Goal: Task Accomplishment & Management: Use online tool/utility

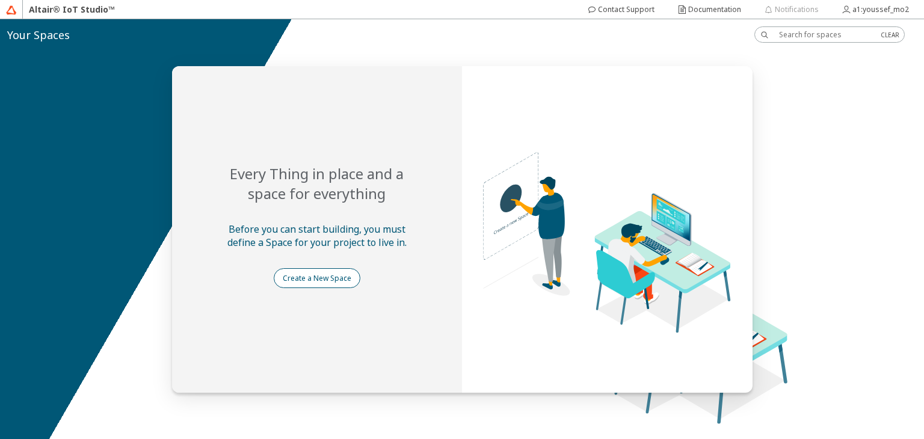
click at [0, 0] on slot "Create a New Space" at bounding box center [0, 0] width 0 height 0
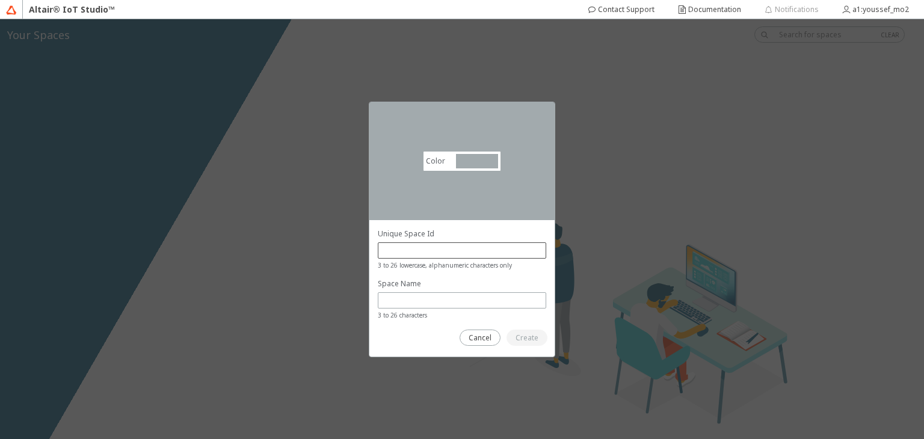
click at [455, 256] on div at bounding box center [462, 250] width 168 height 16
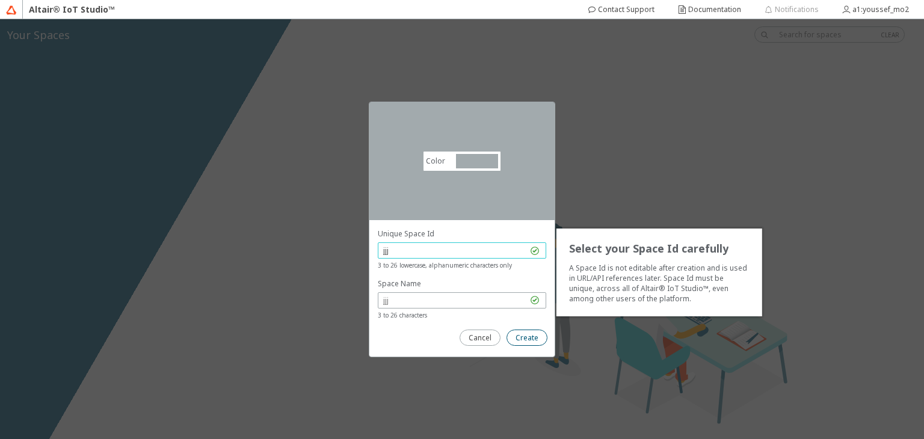
type input "jjj"
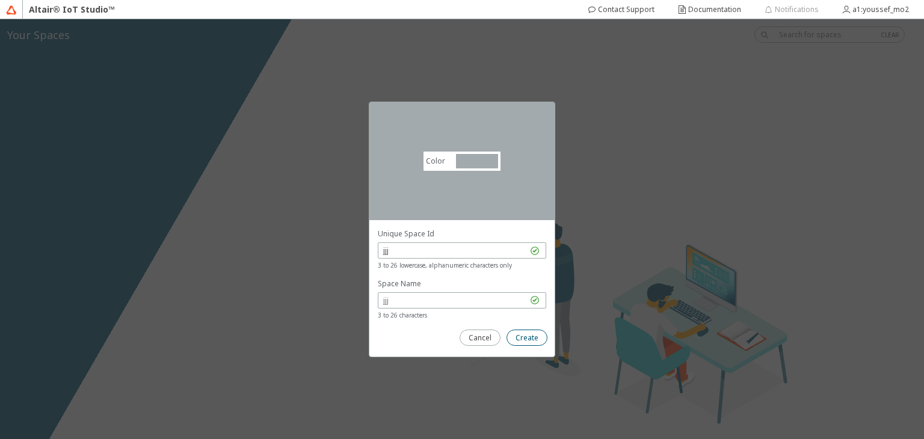
click at [542, 333] on paper-button "Create" at bounding box center [527, 338] width 41 height 16
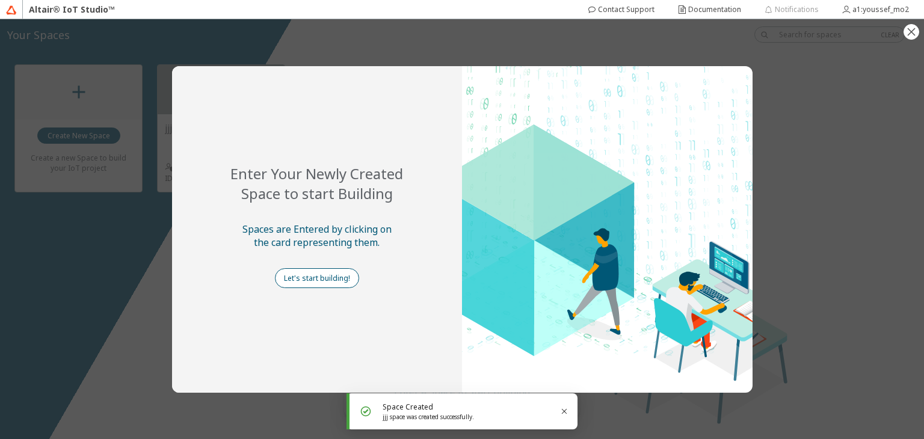
click at [316, 283] on paper-button "Let's start building!" at bounding box center [317, 278] width 84 height 20
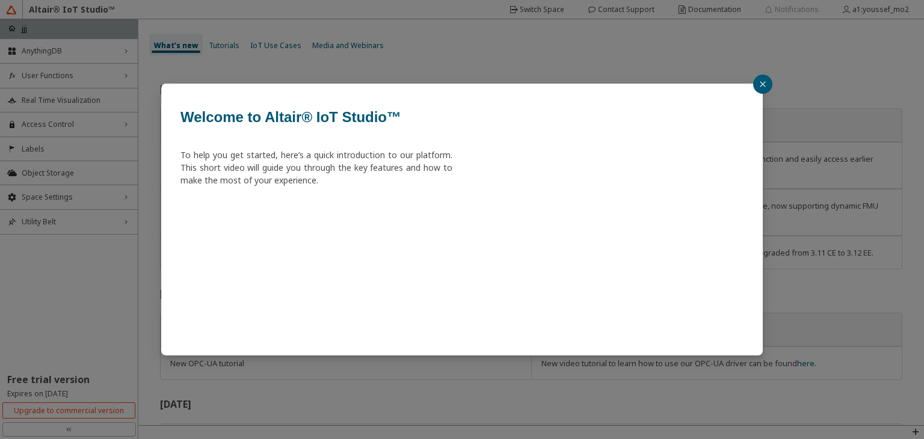
click at [498, 39] on div "Welcome to Altair® IoT Studio™ To help you get started, here’s a quick introduc…" at bounding box center [462, 219] width 924 height 439
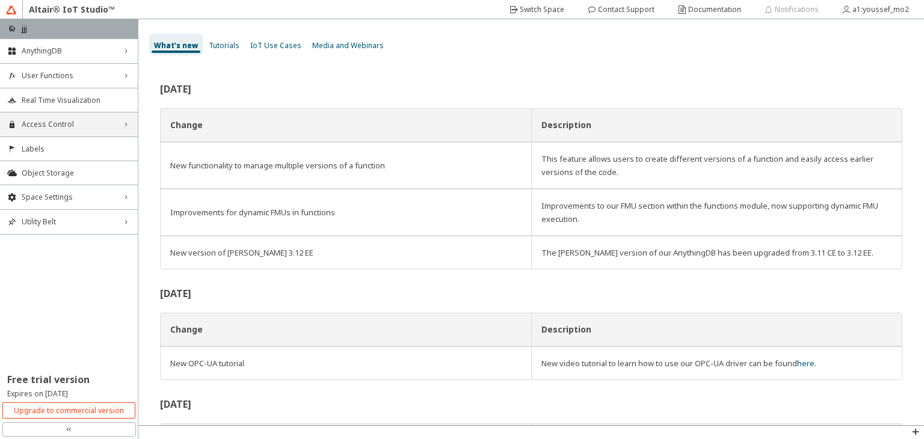
click at [94, 116] on div "Access Control right_chevron" at bounding box center [69, 125] width 138 height 24
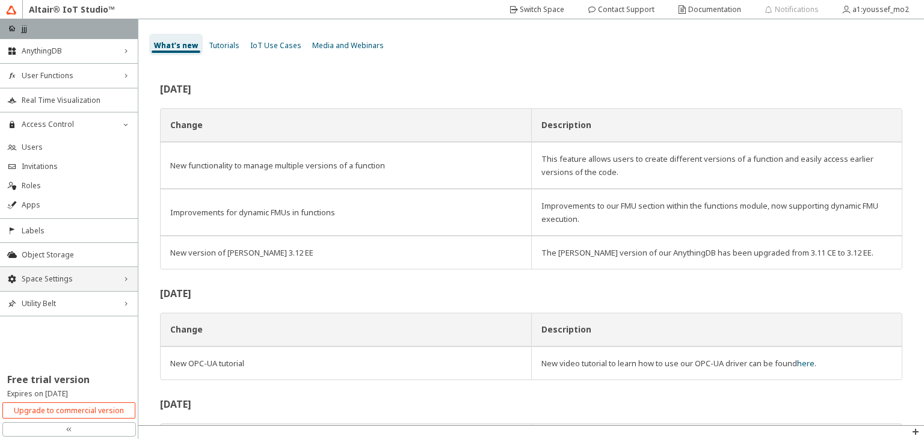
click at [103, 280] on span "Space Settings" at bounding box center [69, 279] width 94 height 10
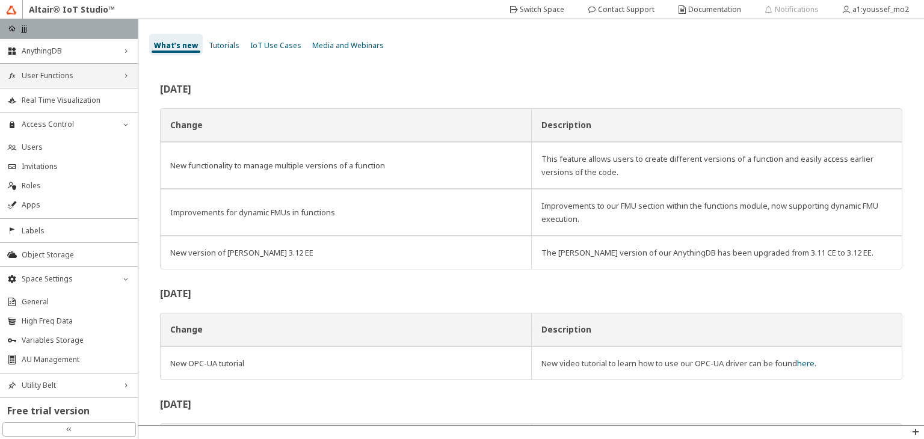
click at [104, 76] on span "User Functions" at bounding box center [69, 76] width 94 height 10
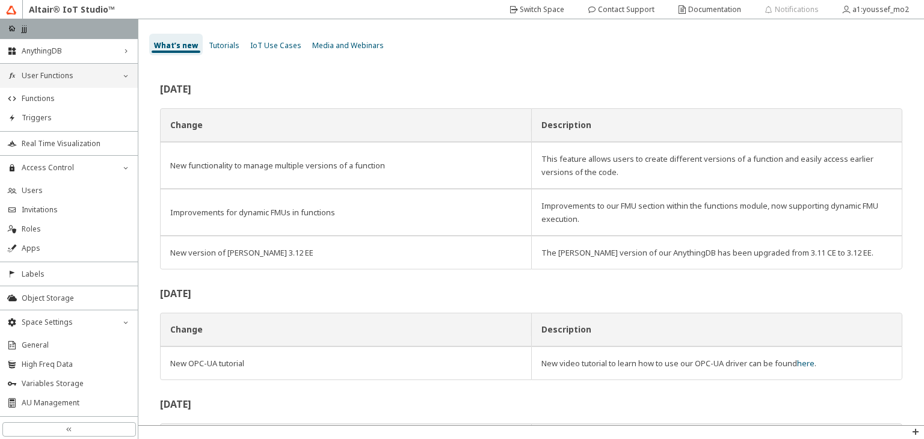
click at [104, 76] on span "User Functions" at bounding box center [69, 76] width 94 height 10
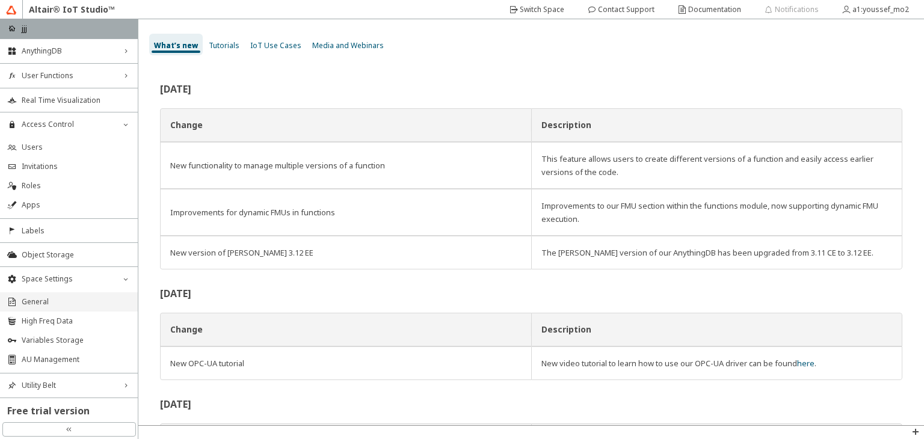
scroll to position [31, 0]
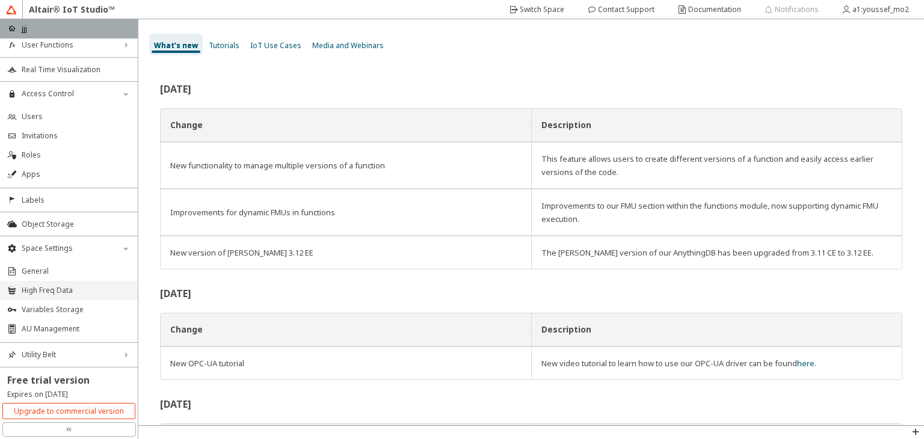
click at [91, 288] on span "High Freq Data" at bounding box center [76, 291] width 109 height 10
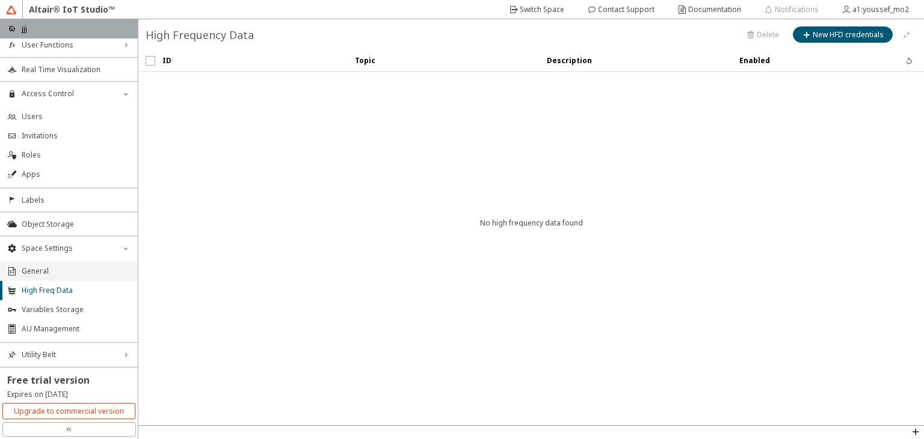
click at [67, 267] on span "General" at bounding box center [76, 272] width 109 height 10
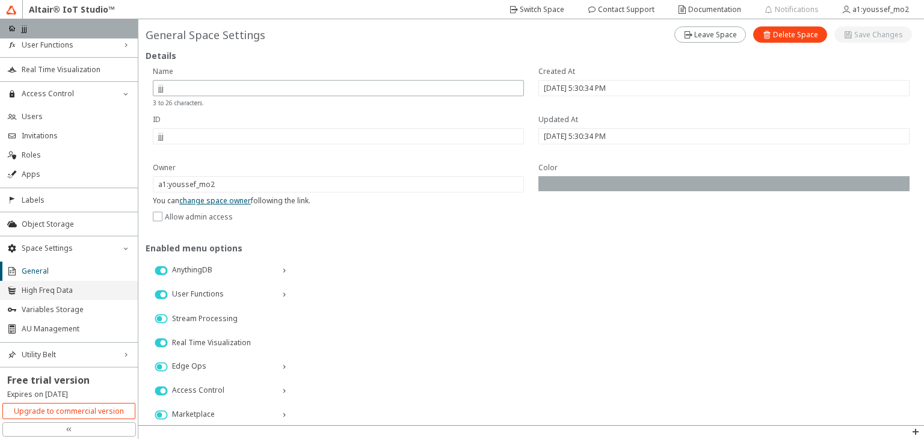
click at [86, 294] on span "High Freq Data" at bounding box center [76, 291] width 109 height 10
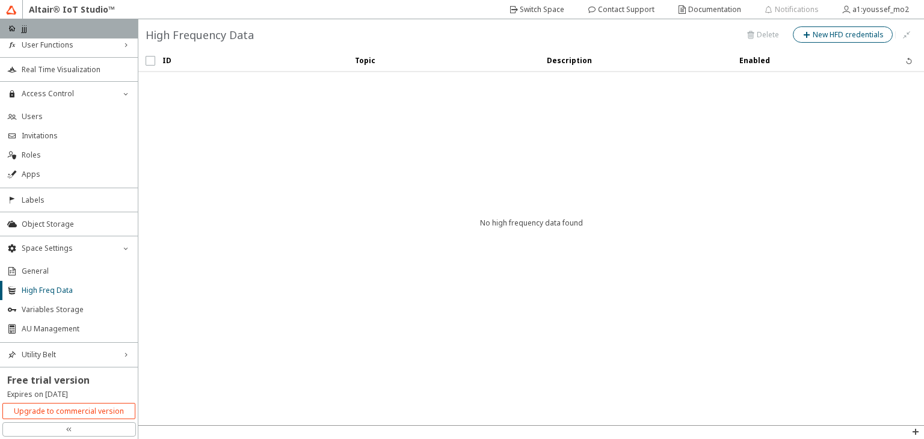
click at [0, 0] on slot "New HFD credentials" at bounding box center [0, 0] width 0 height 0
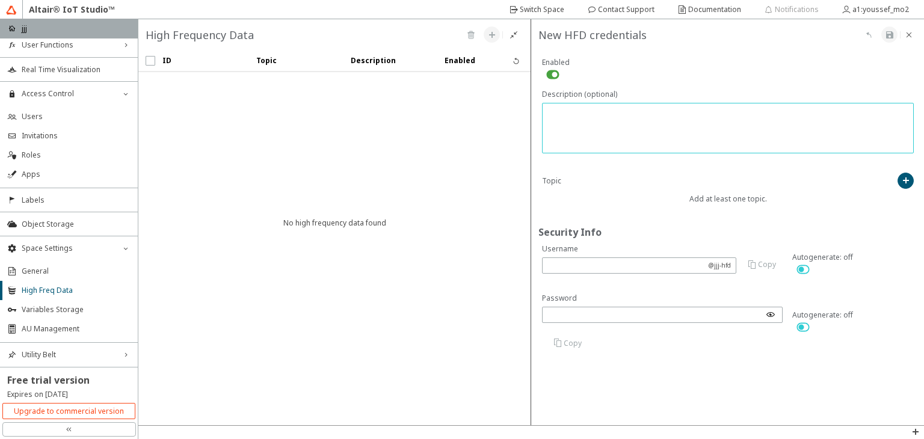
click at [658, 128] on textarea at bounding box center [729, 129] width 363 height 45
click at [906, 35] on iron-icon at bounding box center [909, 35] width 10 height 10
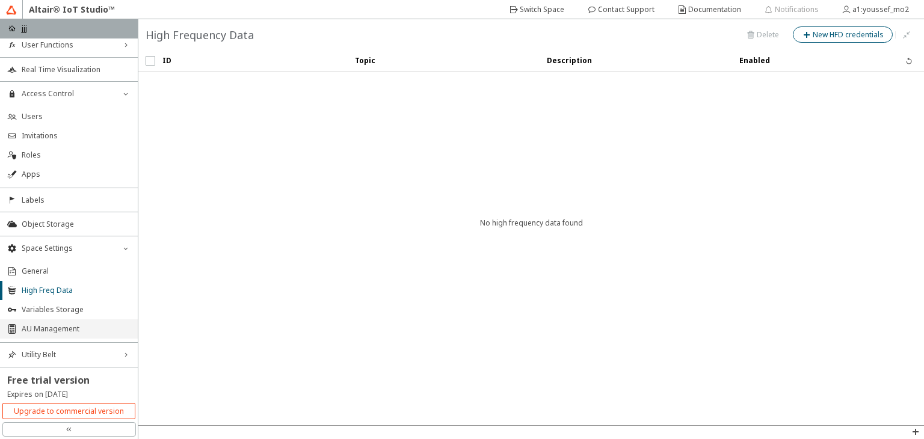
click at [88, 329] on span "AU Management" at bounding box center [76, 329] width 109 height 10
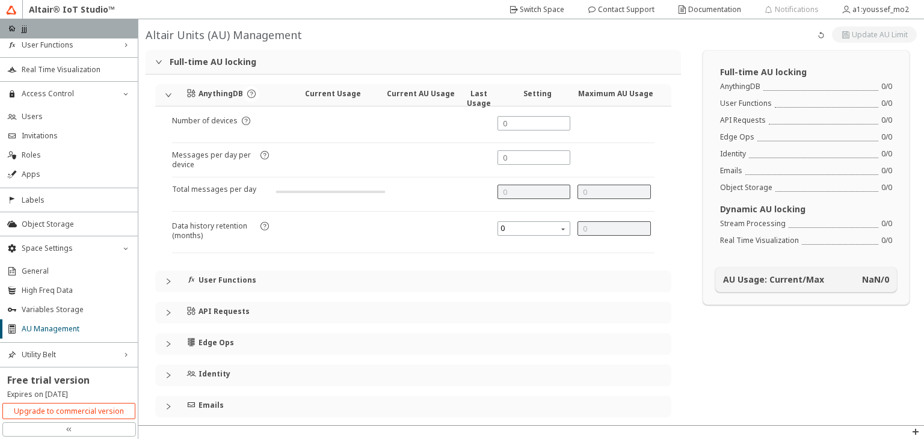
type input "0"
type input "1000"
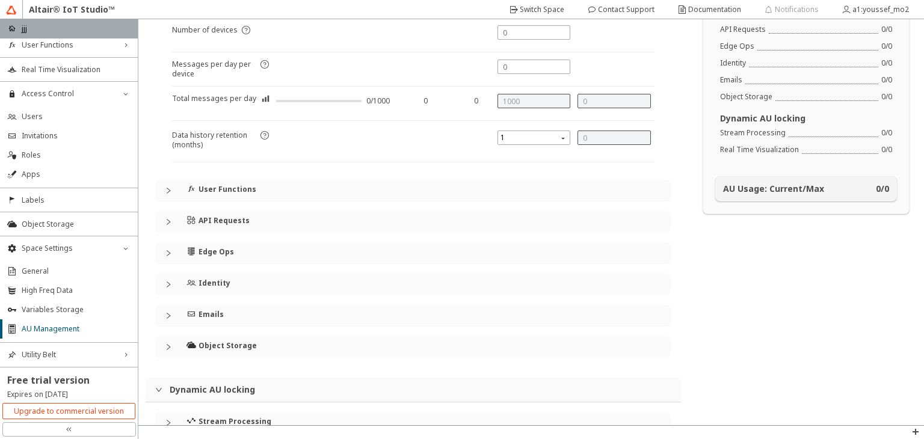
scroll to position [93, 0]
click at [262, 218] on div "API Requests" at bounding box center [235, 218] width 97 height 18
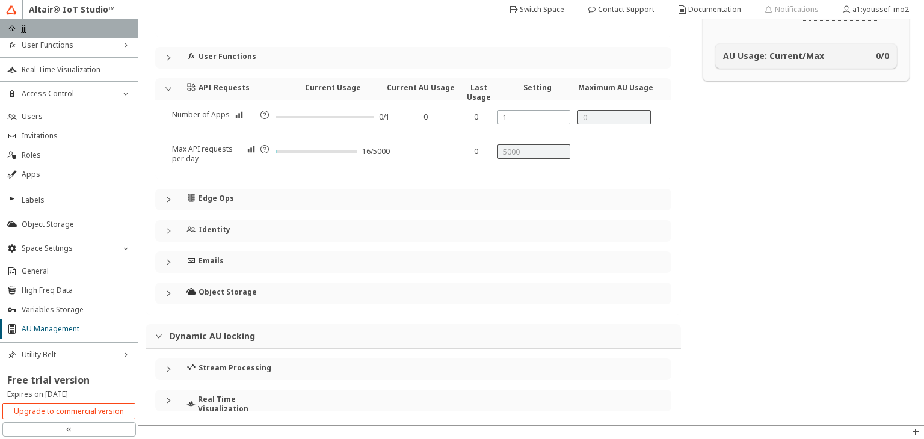
scroll to position [227, 0]
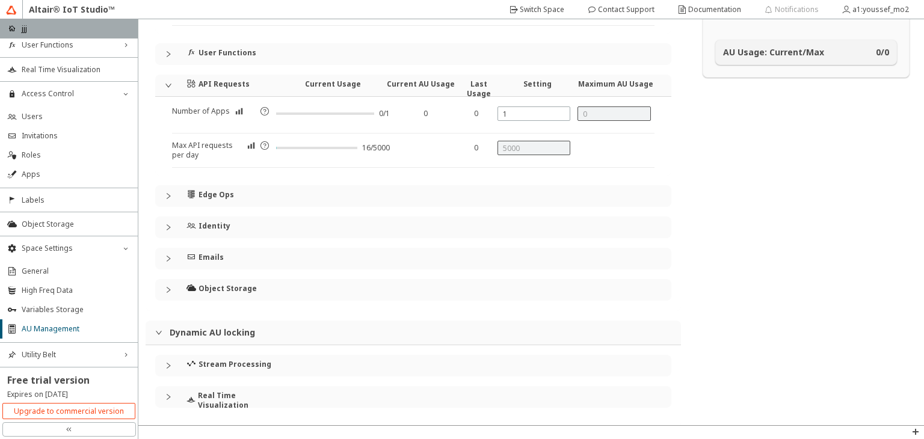
click at [306, 190] on div "Edge Ops" at bounding box center [421, 196] width 468 height 22
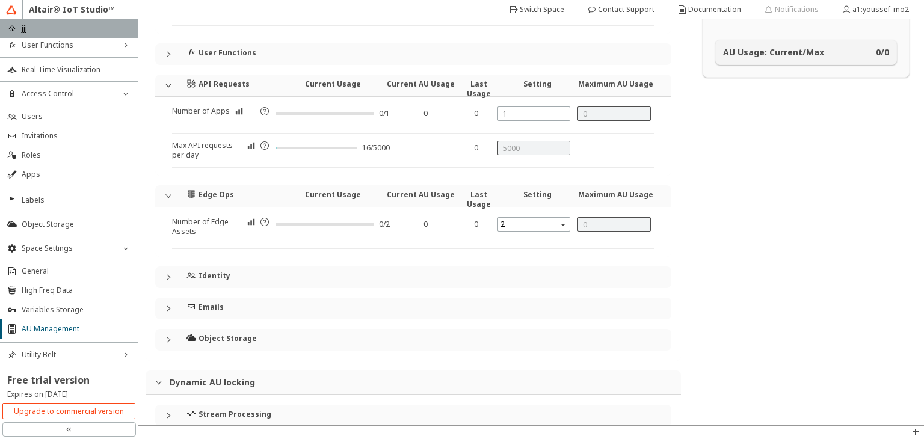
scroll to position [277, 0]
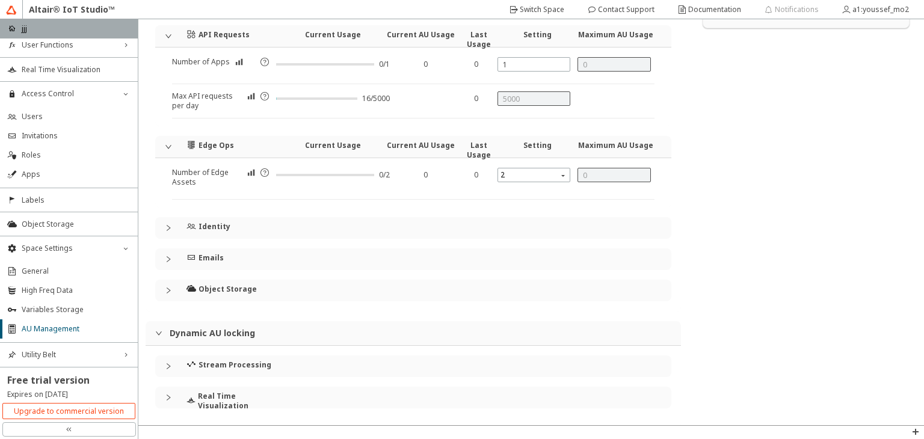
click at [281, 369] on div "Stream Processing" at bounding box center [235, 365] width 97 height 18
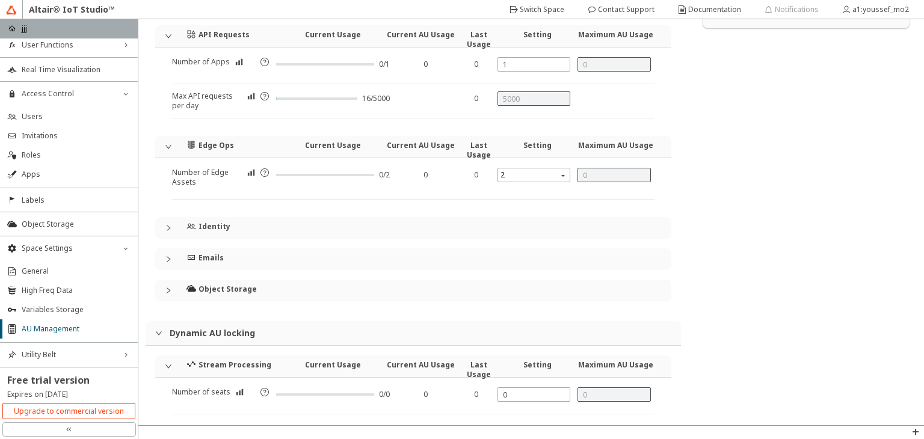
scroll to position [331, 0]
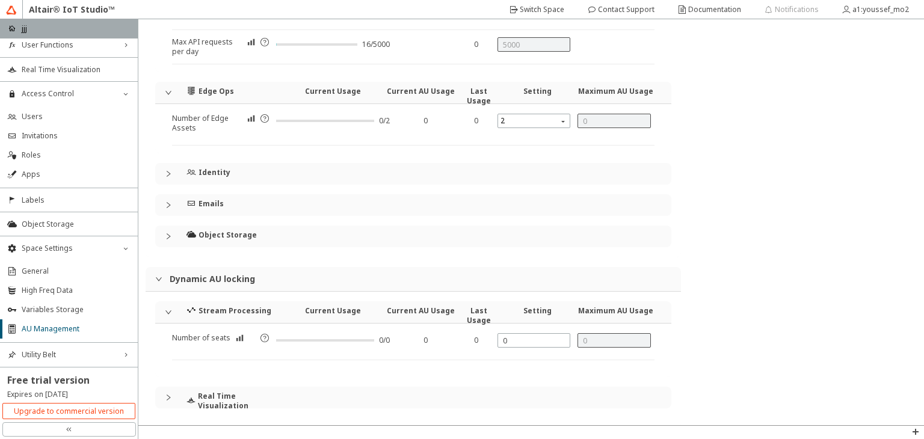
drag, startPoint x: 279, startPoint y: 336, endPoint x: 365, endPoint y: 338, distance: 86.0
click at [365, 338] on div at bounding box center [325, 341] width 98 height 10
drag, startPoint x: 531, startPoint y: 337, endPoint x: 460, endPoint y: 337, distance: 71.6
click at [460, 337] on div "Number of seats 0/0 0 0" at bounding box center [413, 346] width 483 height 27
type input "6"
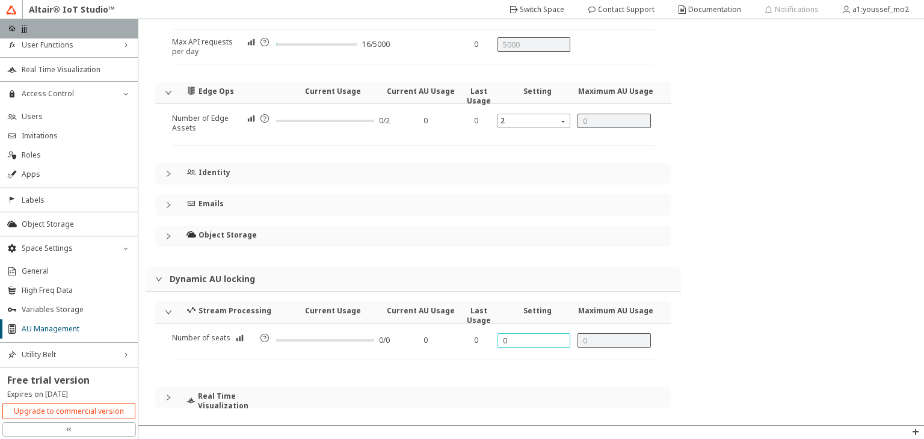
type input "12"
type input "0"
click at [307, 241] on div "Object Storage" at bounding box center [421, 237] width 468 height 22
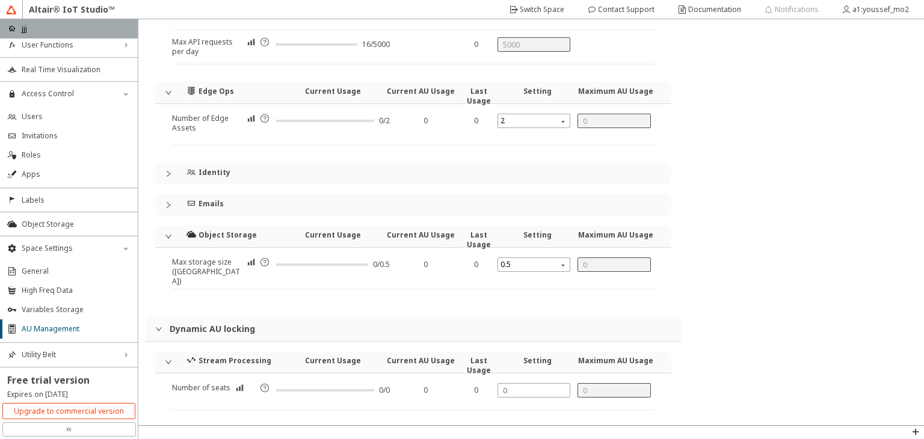
click at [307, 241] on div "Current Usage" at bounding box center [332, 240] width 97 height 28
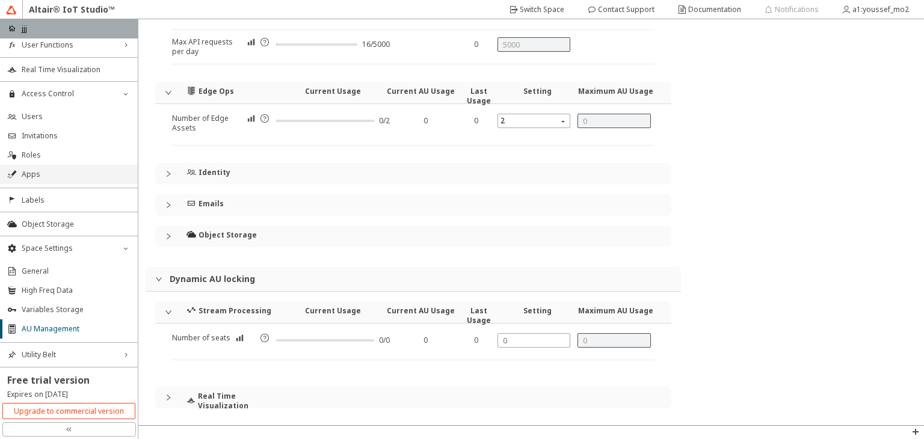
scroll to position [0, 0]
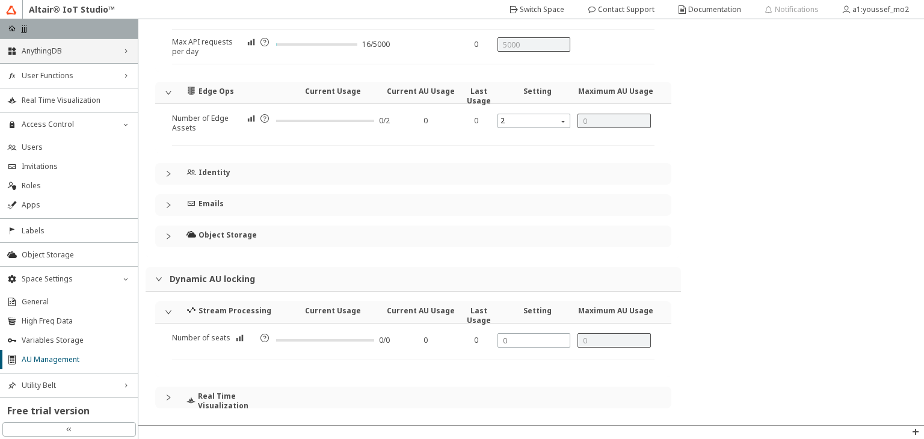
click at [121, 46] on icon "right_chevron" at bounding box center [126, 51] width 10 height 10
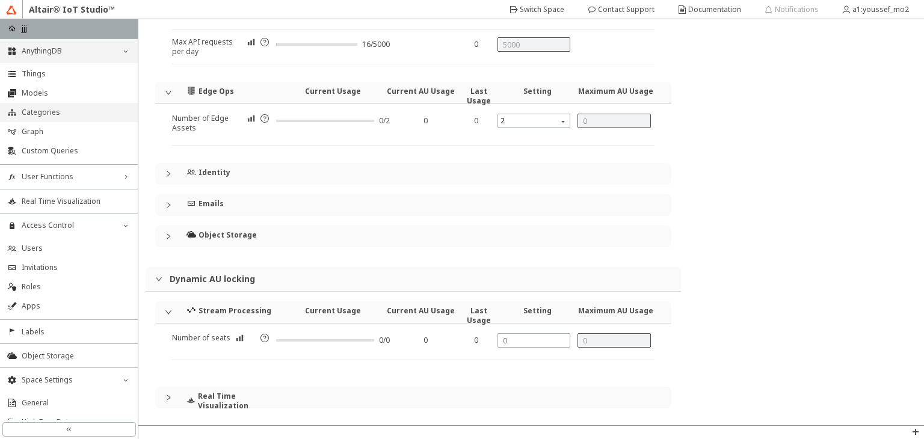
click at [70, 105] on li "Categories" at bounding box center [69, 112] width 138 height 19
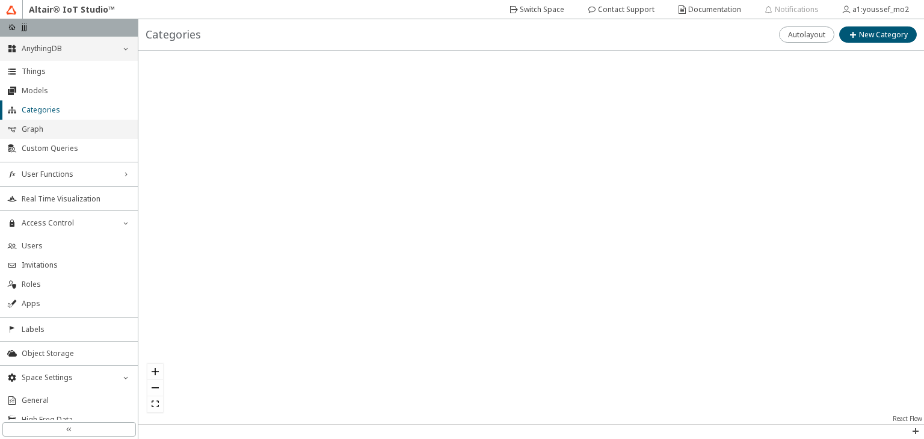
click at [32, 128] on span "Graph" at bounding box center [76, 130] width 109 height 10
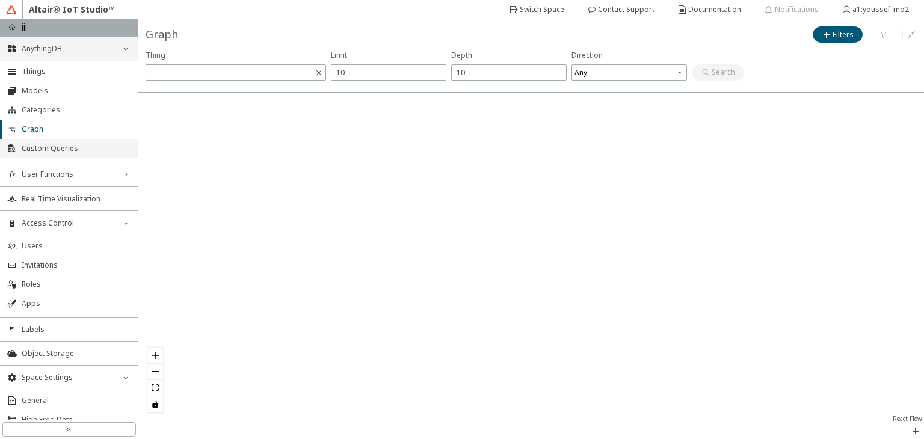
click at [29, 150] on span "Custom Queries" at bounding box center [76, 149] width 109 height 10
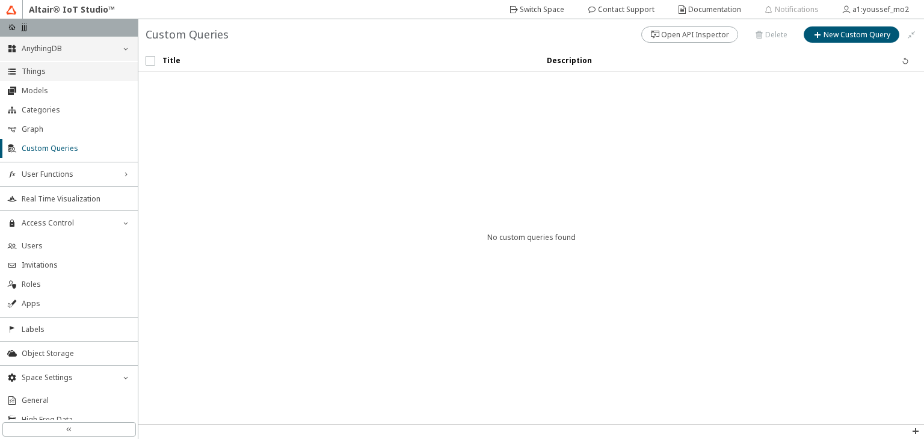
click at [54, 71] on span "Things" at bounding box center [76, 72] width 109 height 10
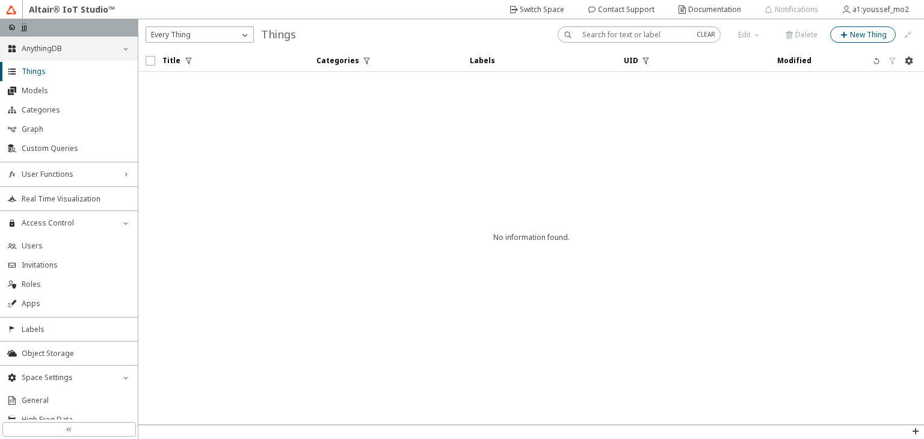
click at [0, 0] on slot "New Thing" at bounding box center [0, 0] width 0 height 0
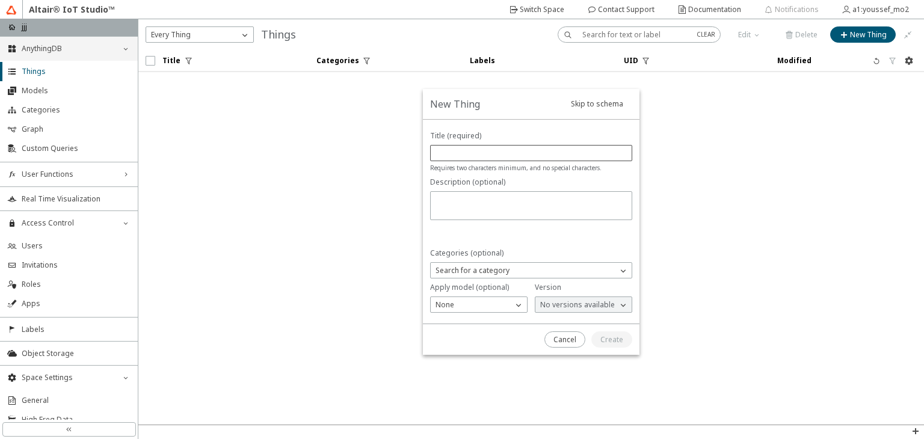
drag, startPoint x: 501, startPoint y: 147, endPoint x: 492, endPoint y: 155, distance: 11.6
click at [492, 155] on div at bounding box center [531, 153] width 202 height 16
click at [492, 155] on input "text" at bounding box center [531, 153] width 191 height 10
click at [507, 276] on div "Search for a category" at bounding box center [524, 271] width 187 height 12
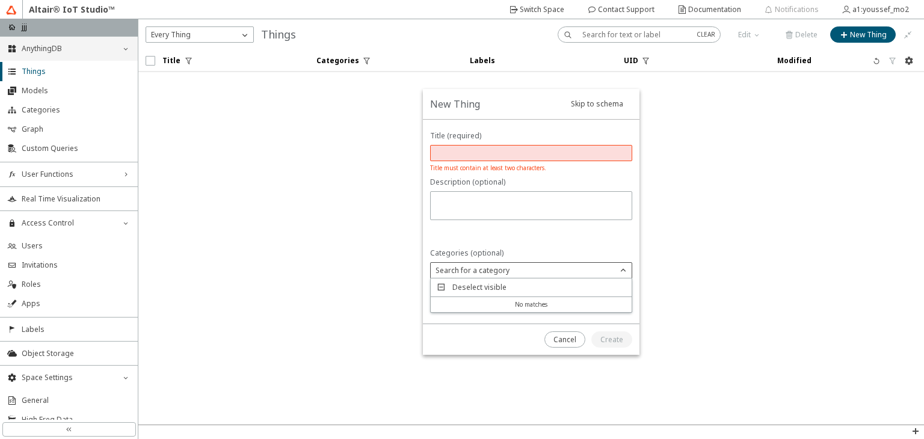
click at [512, 289] on div "Deselect visible" at bounding box center [531, 288] width 201 height 19
click at [551, 243] on div at bounding box center [531, 222] width 217 height 205
click at [517, 150] on input "text" at bounding box center [531, 153] width 191 height 10
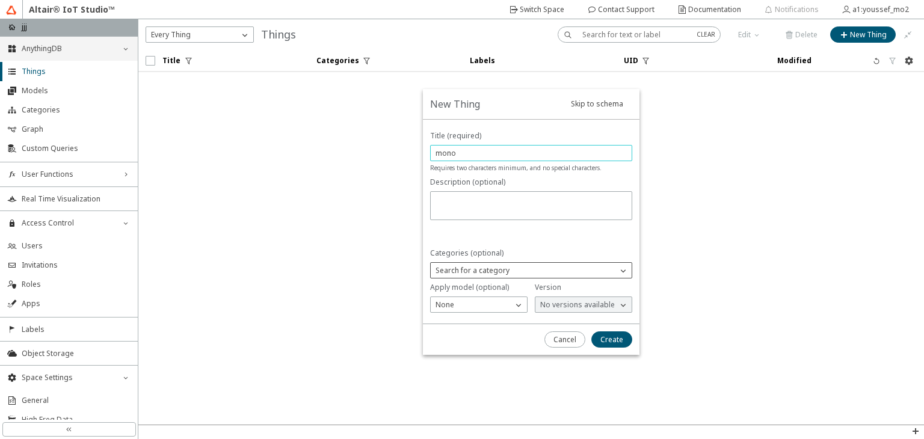
type input "mono"
click at [498, 275] on p "Search for a category" at bounding box center [473, 270] width 84 height 11
click at [483, 306] on div "None" at bounding box center [472, 305] width 82 height 12
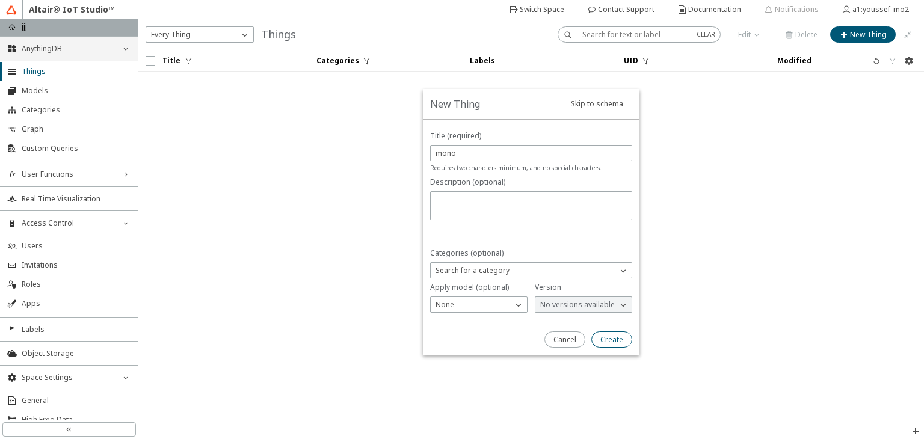
click at [0, 0] on slot "Create" at bounding box center [0, 0] width 0 height 0
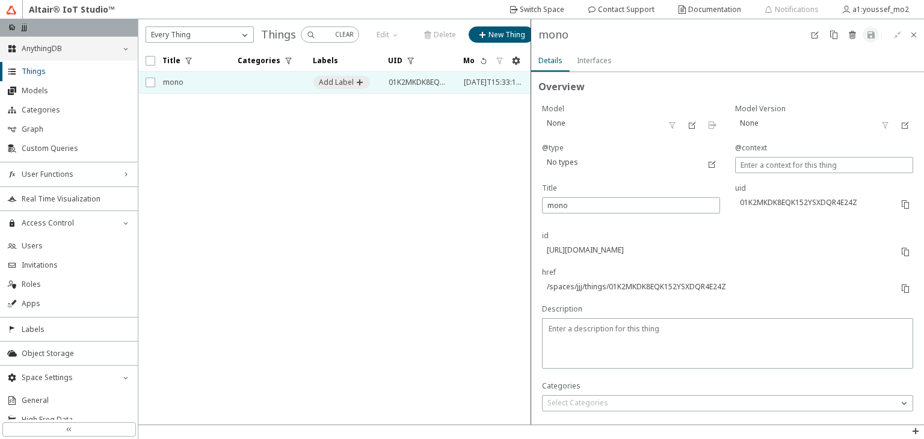
click at [0, 0] on slot "Interfaces" at bounding box center [0, 0] width 0 height 0
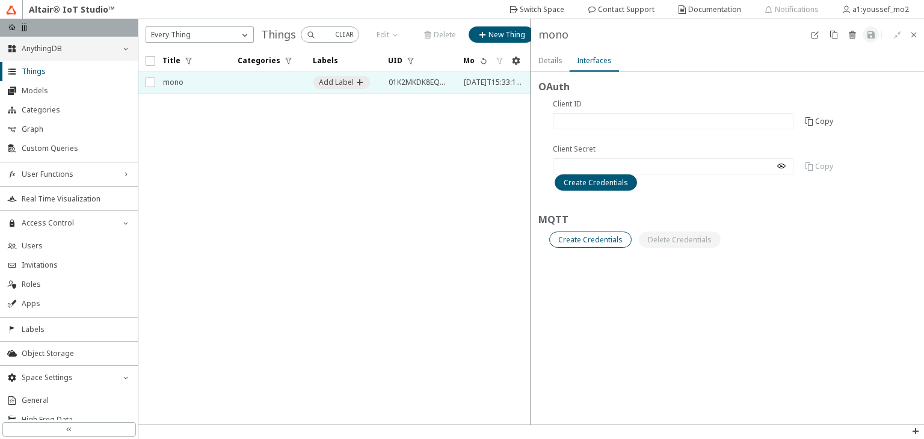
click at [0, 0] on slot "Create Credentials" at bounding box center [0, 0] width 0 height 0
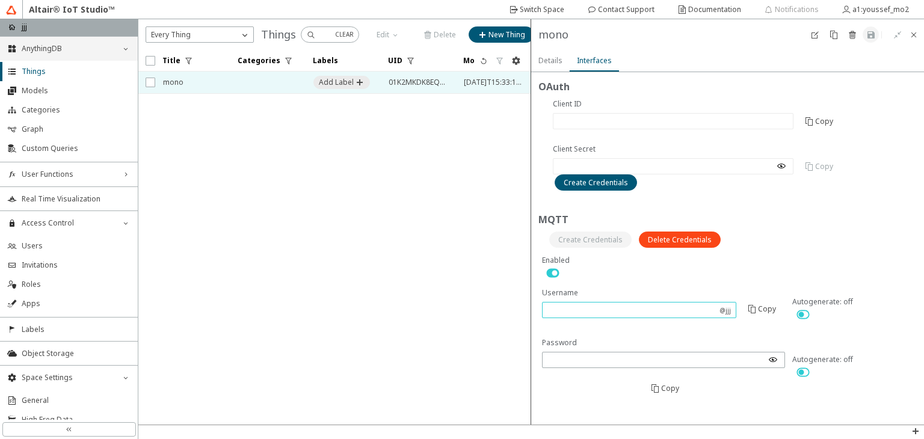
click at [609, 305] on input "text" at bounding box center [631, 310] width 167 height 10
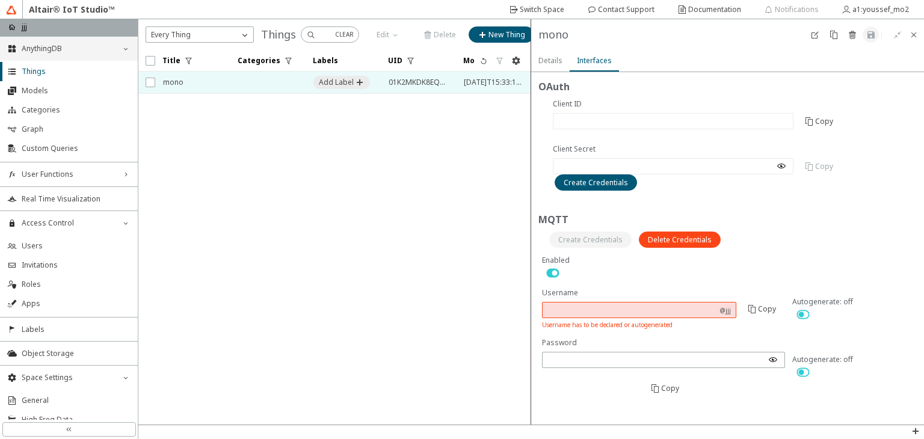
click at [632, 305] on input "text" at bounding box center [631, 310] width 167 height 10
click at [0, 0] on slot "Details" at bounding box center [0, 0] width 0 height 0
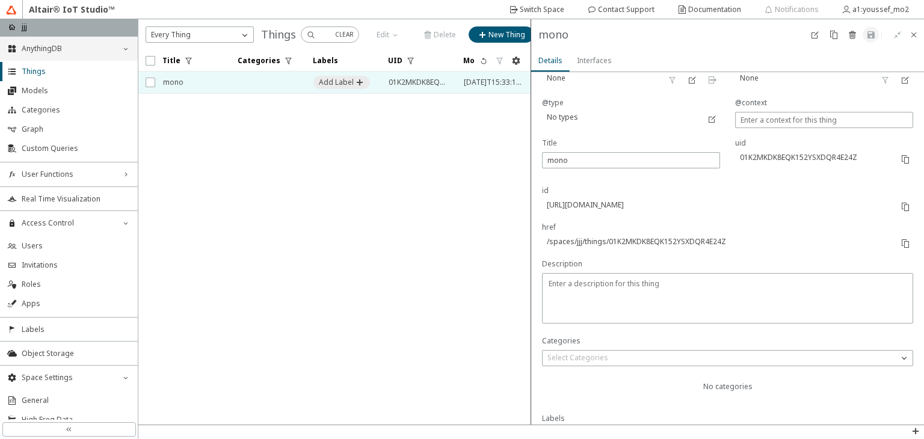
scroll to position [44, 0]
click at [529, 247] on div "Pin List Overview No categories Labels Properties Save historical No Properties…" at bounding box center [531, 222] width 786 height 406
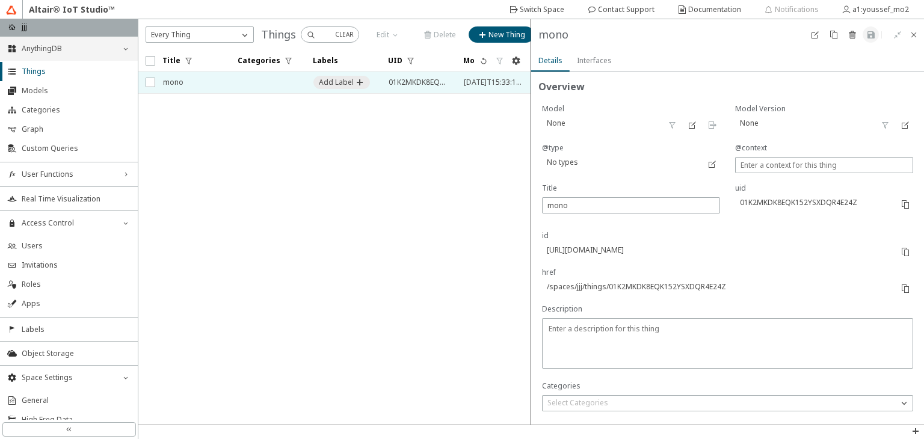
click at [0, 0] on slot "Interfaces" at bounding box center [0, 0] width 0 height 0
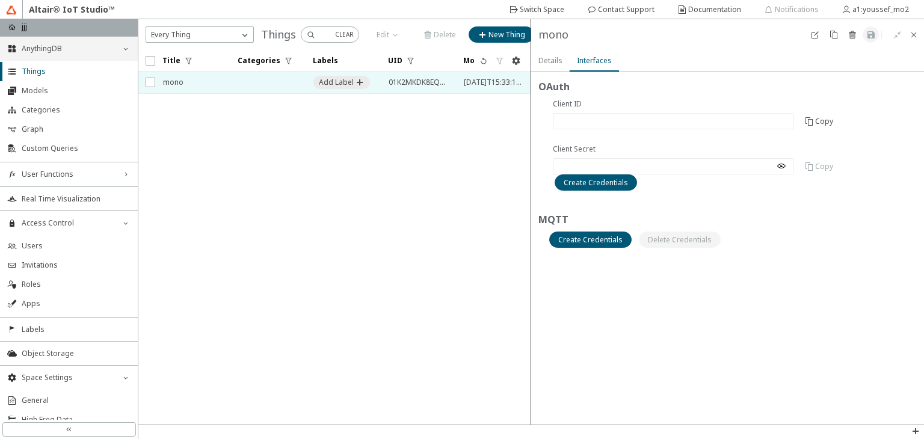
click at [279, 196] on iron-scroll-threshold "Title Categories Labels UID" at bounding box center [334, 237] width 393 height 375
click at [907, 34] on paper-button at bounding box center [913, 34] width 16 height 16
